Goal: Communication & Community: Answer question/provide support

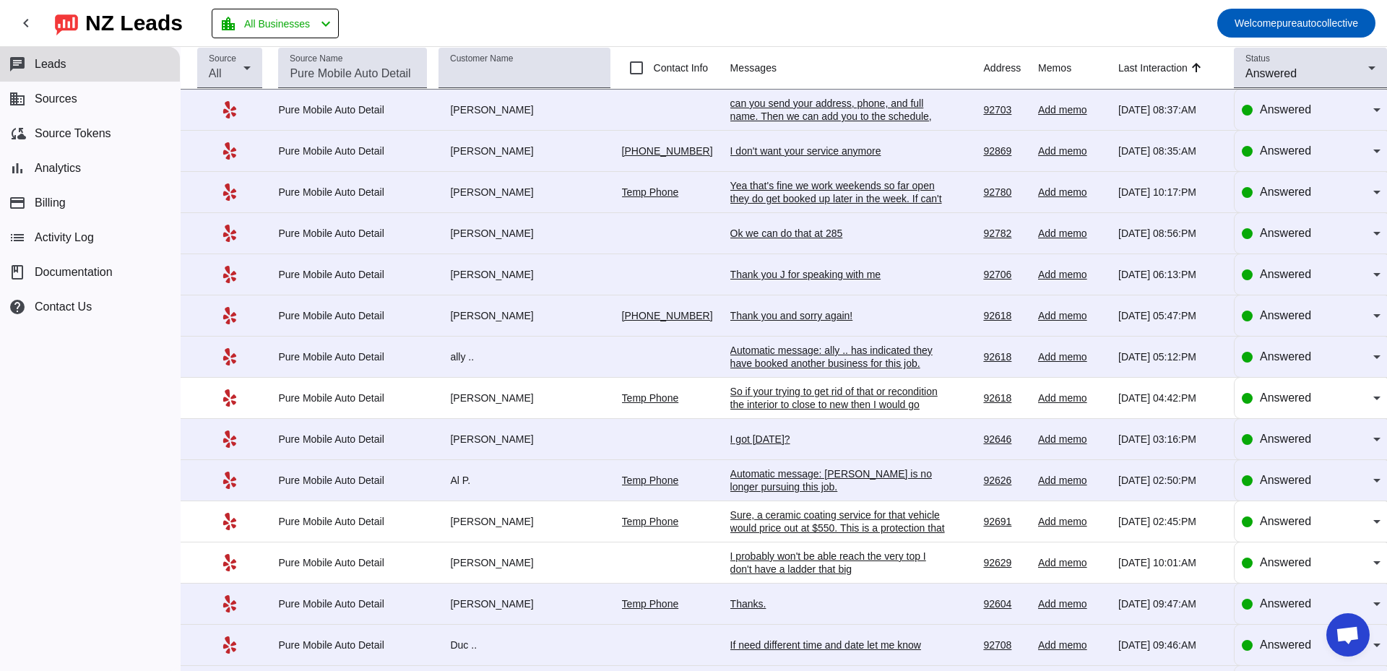
scroll to position [2564, 0]
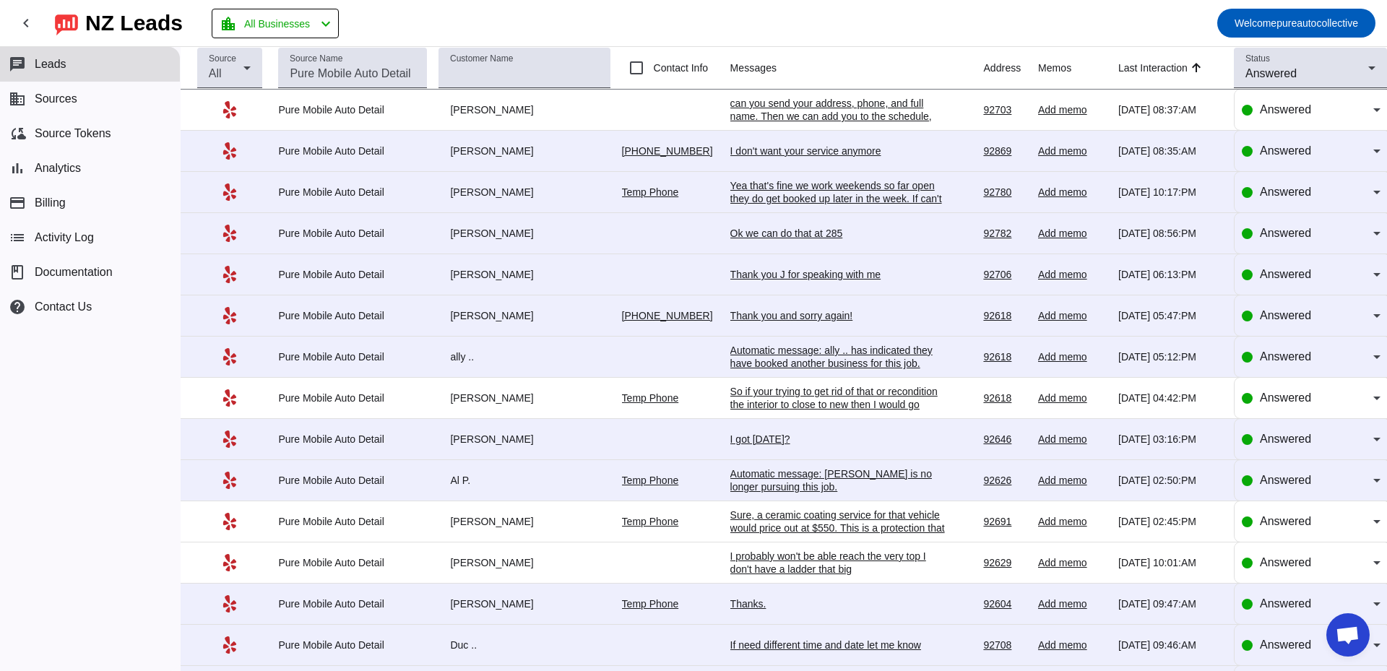
scroll to position [2564, 0]
click at [828, 96] on td "can you send your address, phone, and full name. Then we can add you to the sch…" at bounding box center [857, 110] width 254 height 41
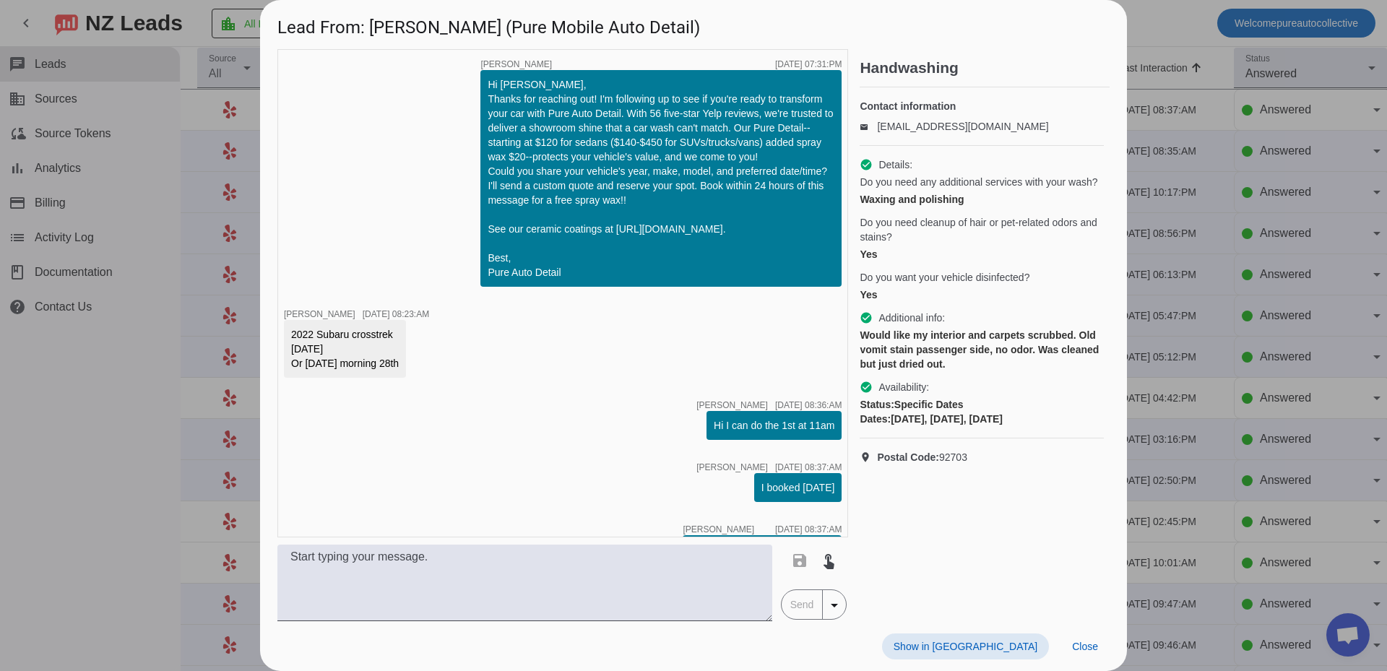
scroll to position [670, 0]
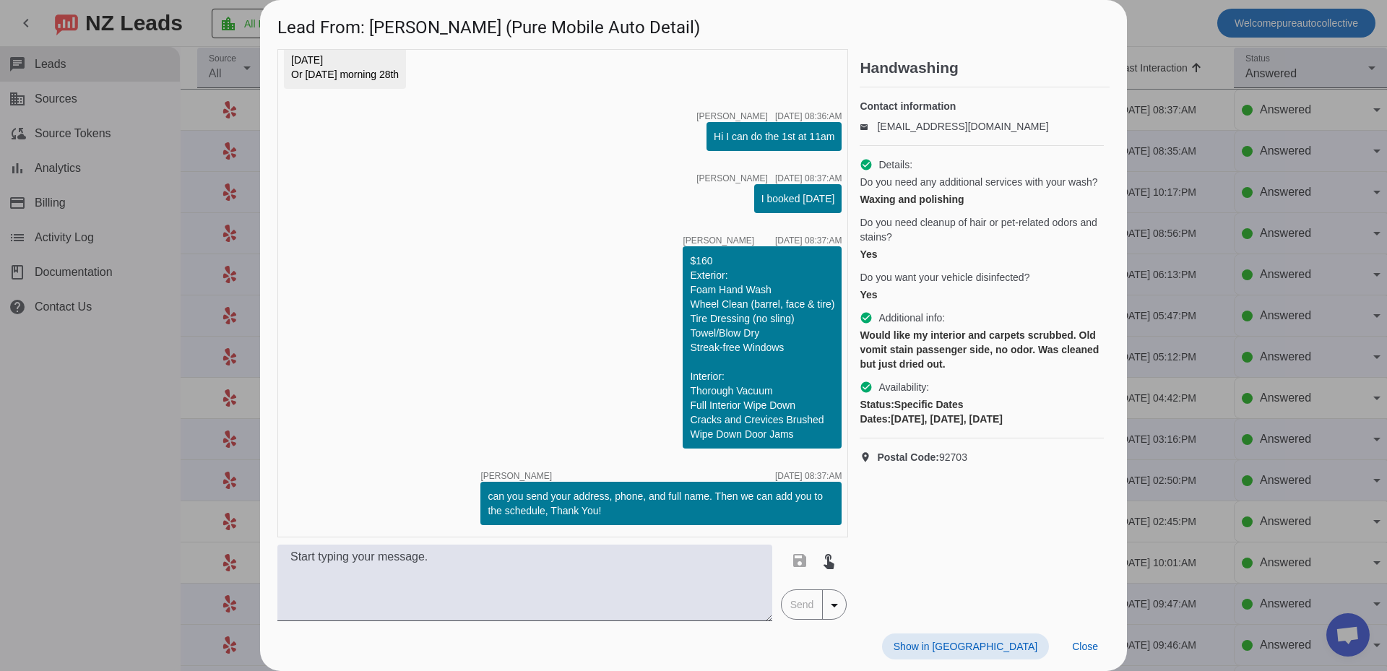
click at [1299, 316] on div at bounding box center [693, 335] width 1387 height 671
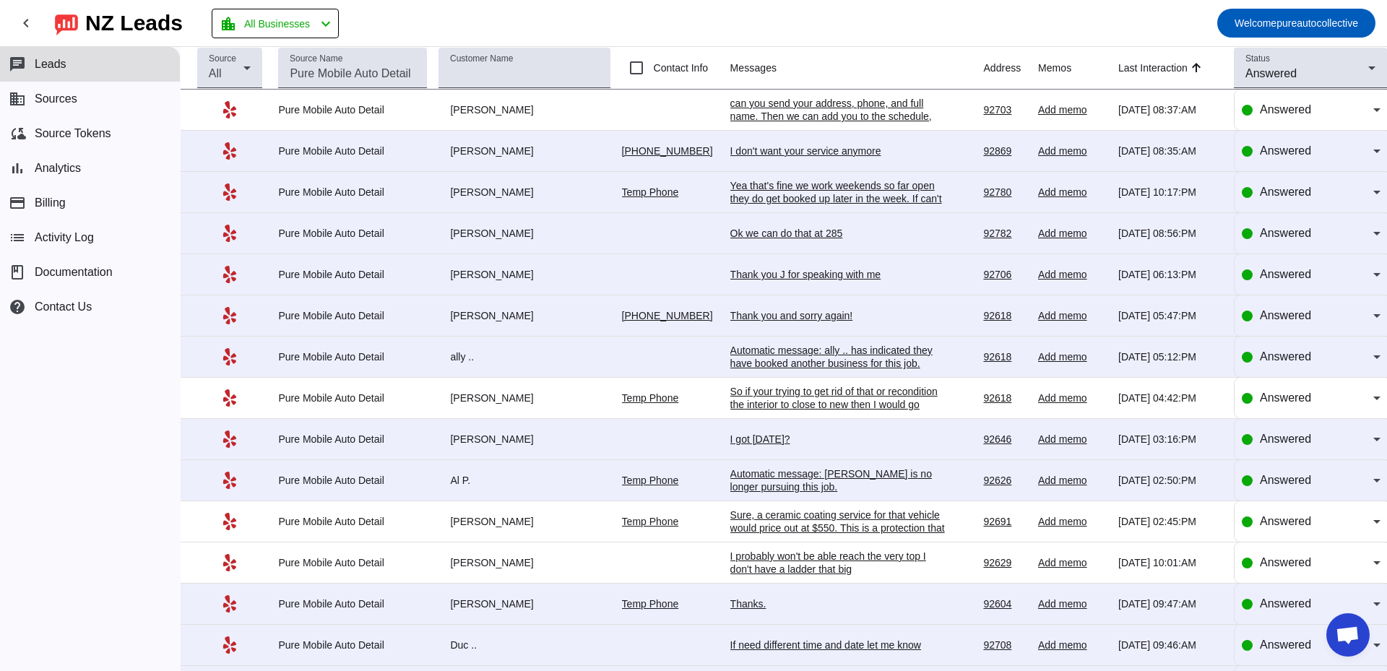
click at [852, 197] on div "Yea that's fine we work weekends so far open they do get booked up later in the…" at bounding box center [838, 211] width 217 height 65
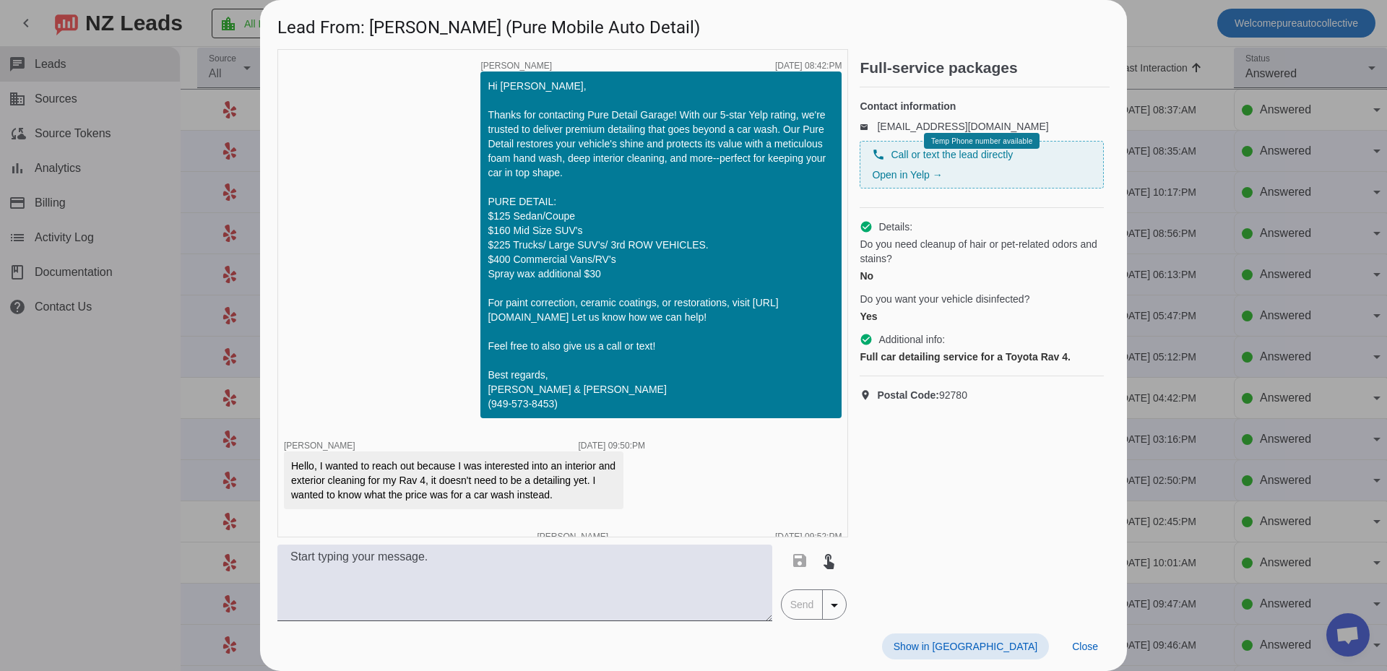
scroll to position [842, 0]
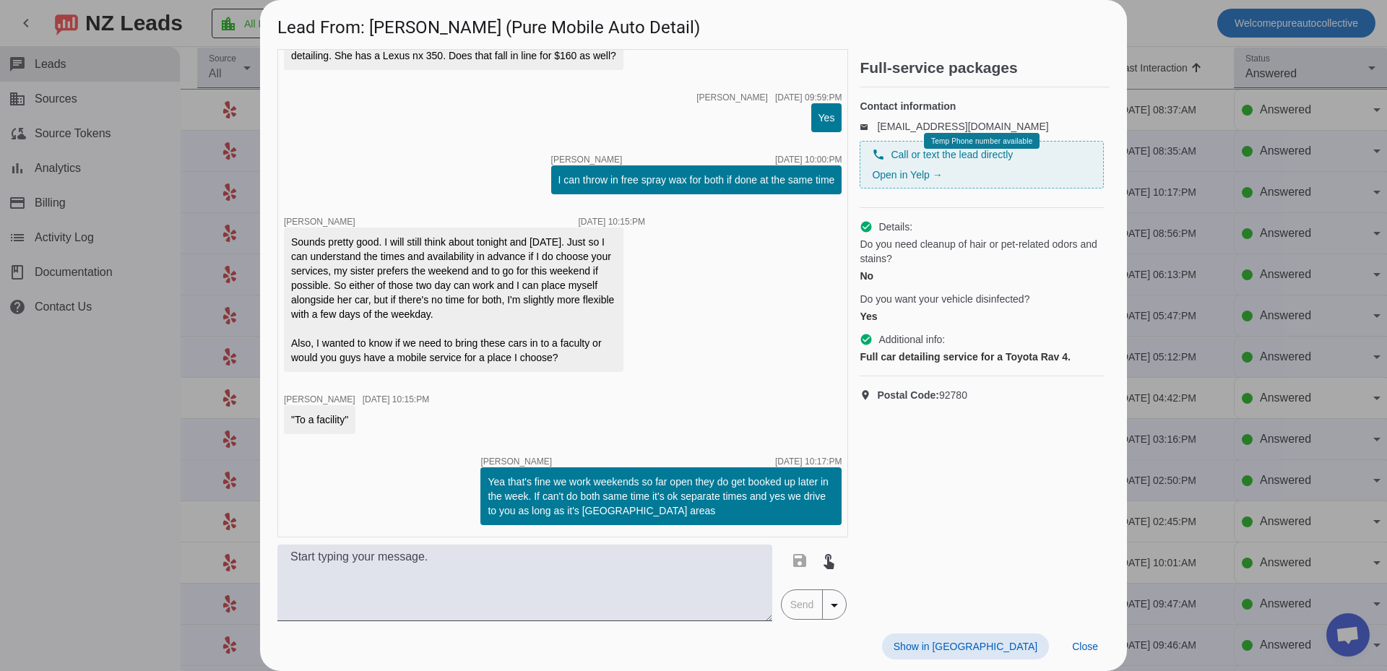
click at [1276, 257] on div at bounding box center [693, 335] width 1387 height 671
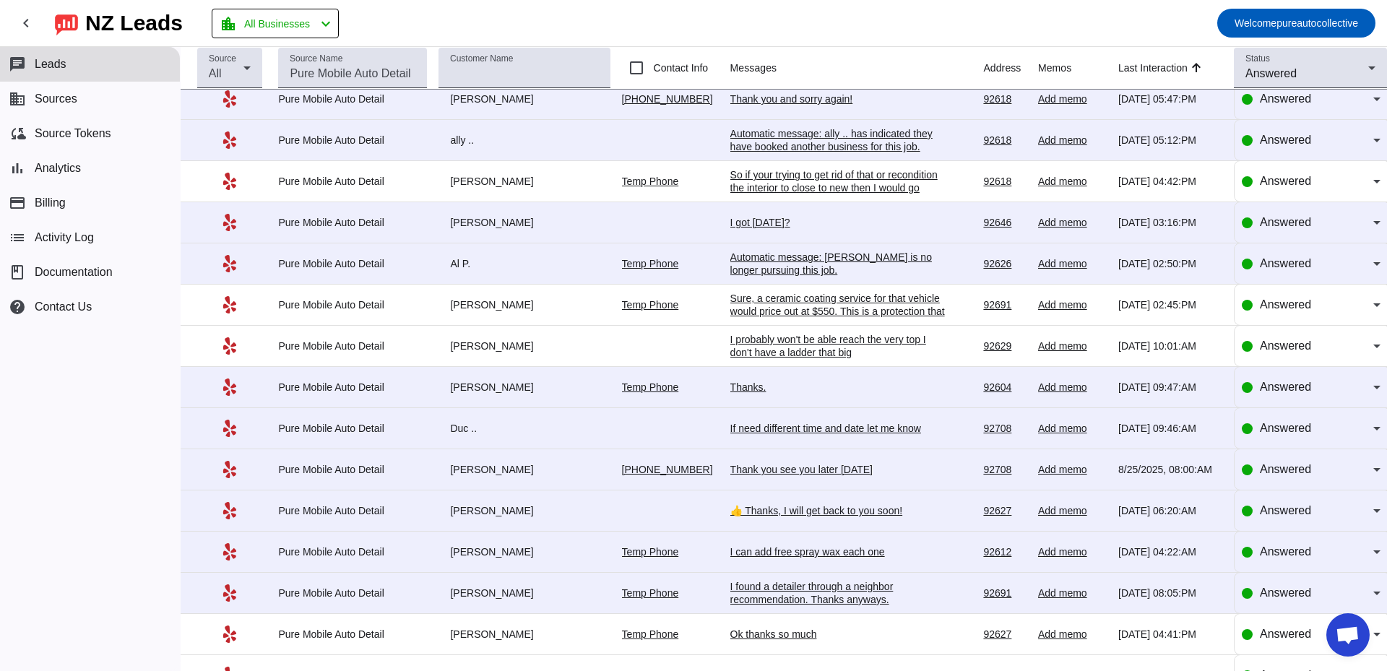
scroll to position [0, 0]
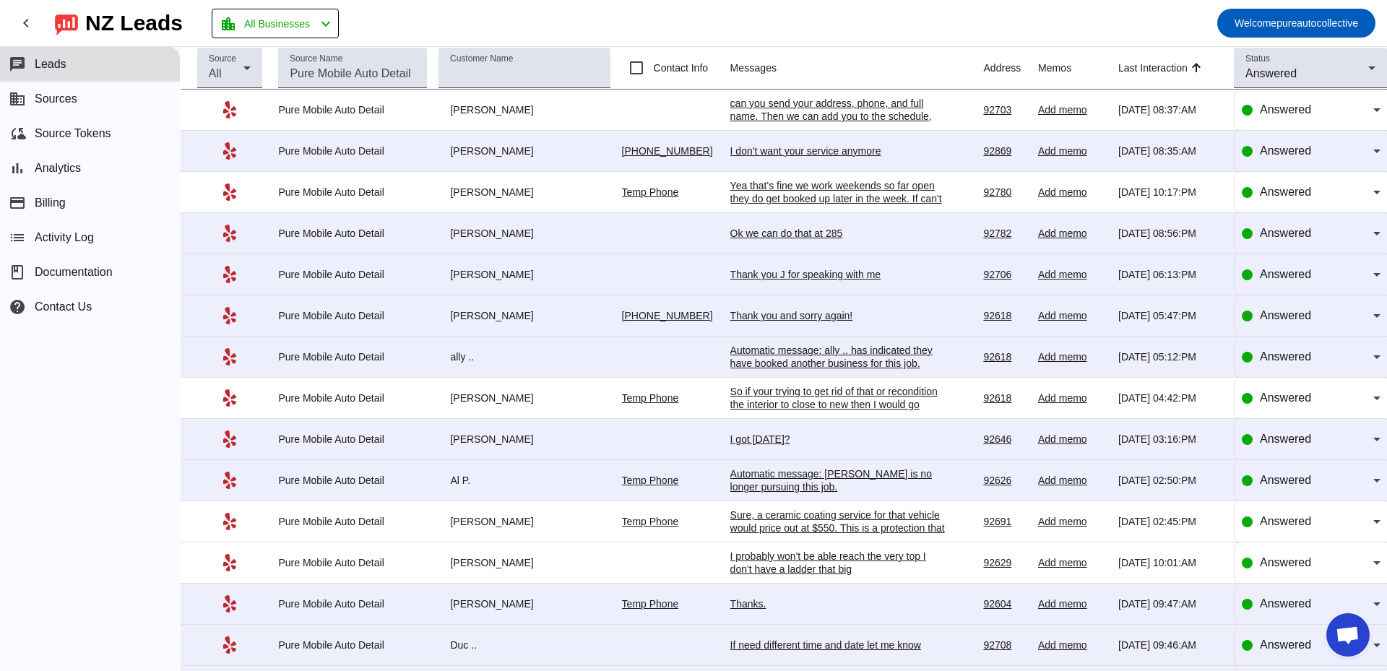
click at [837, 275] on div "Thank you J for speaking with me" at bounding box center [838, 274] width 217 height 13
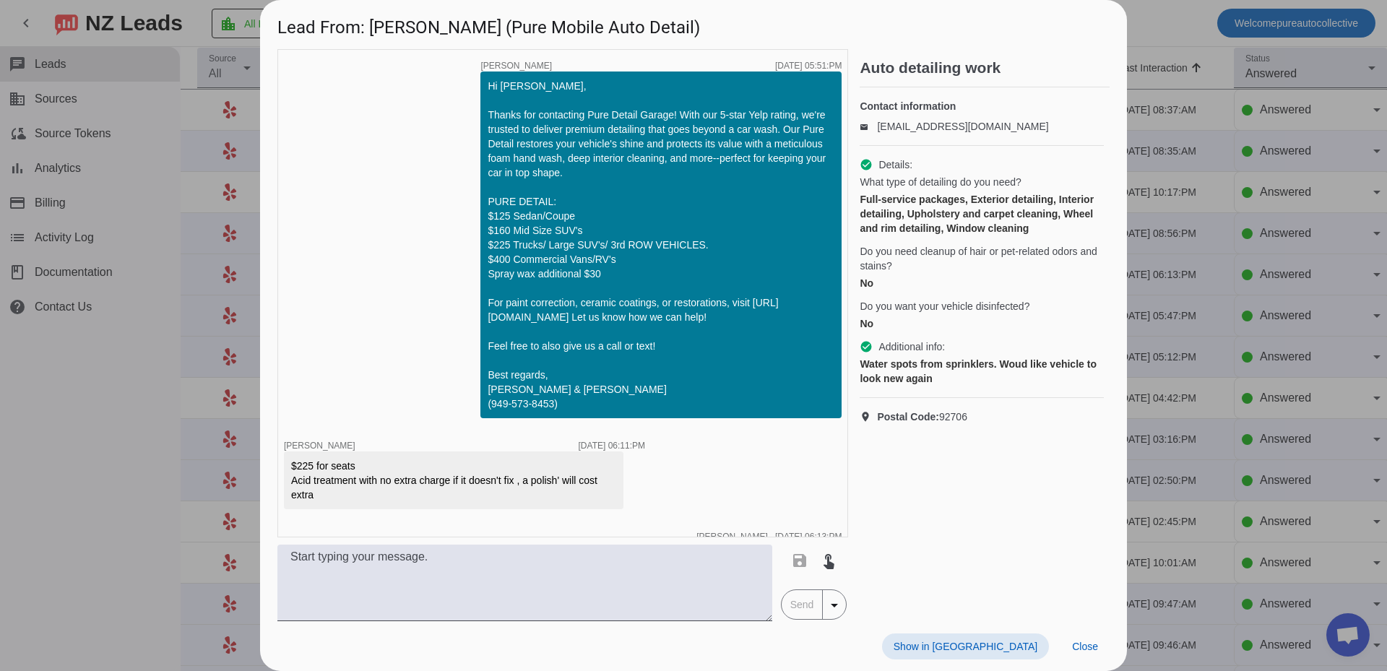
scroll to position [108, 0]
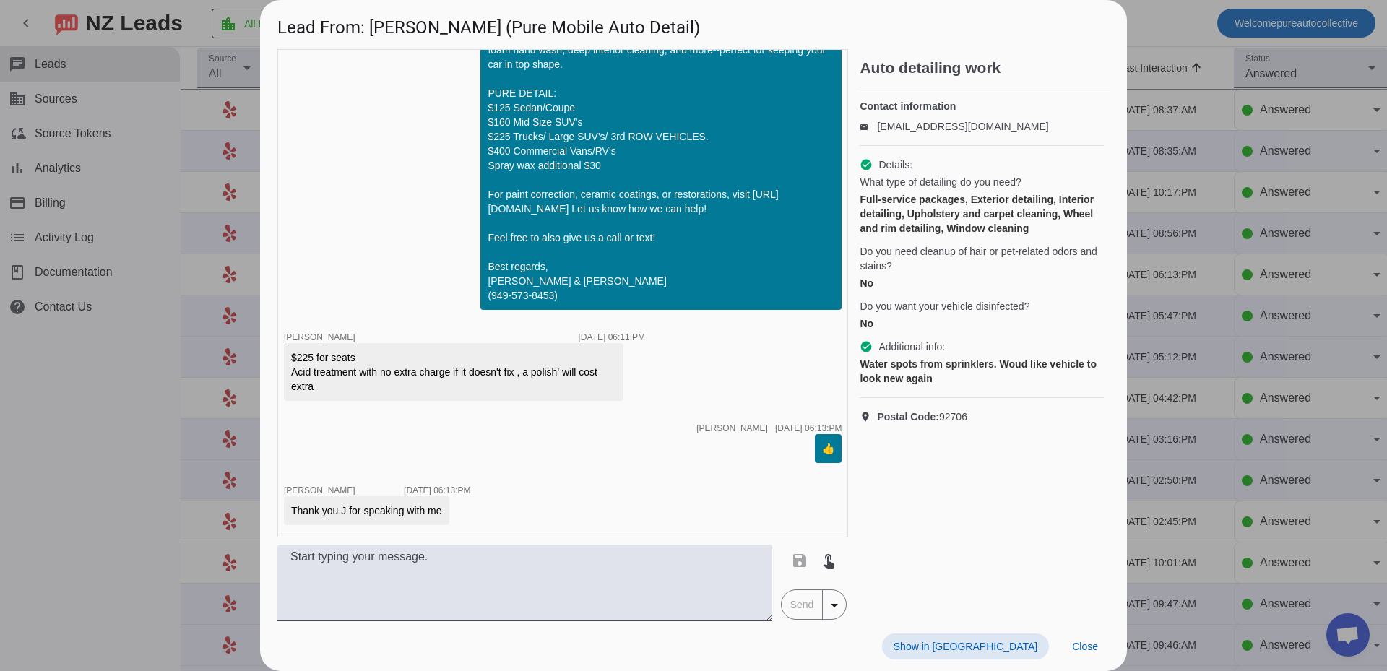
click at [1226, 284] on div at bounding box center [693, 335] width 1387 height 671
